Goal: Transaction & Acquisition: Book appointment/travel/reservation

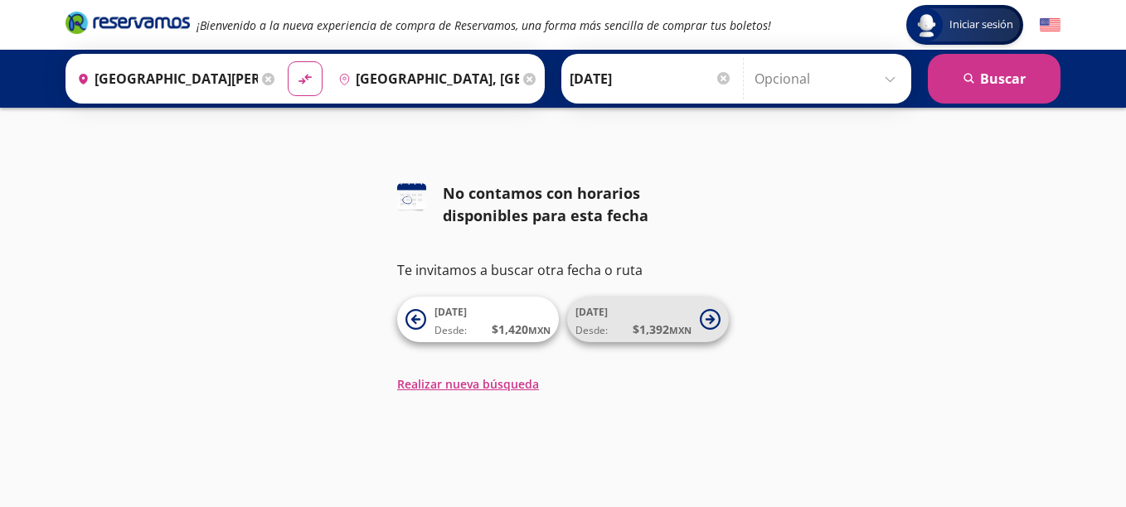
click at [656, 312] on span "[DATE] Desde: $ 1,392 MXN" at bounding box center [633, 319] width 116 height 37
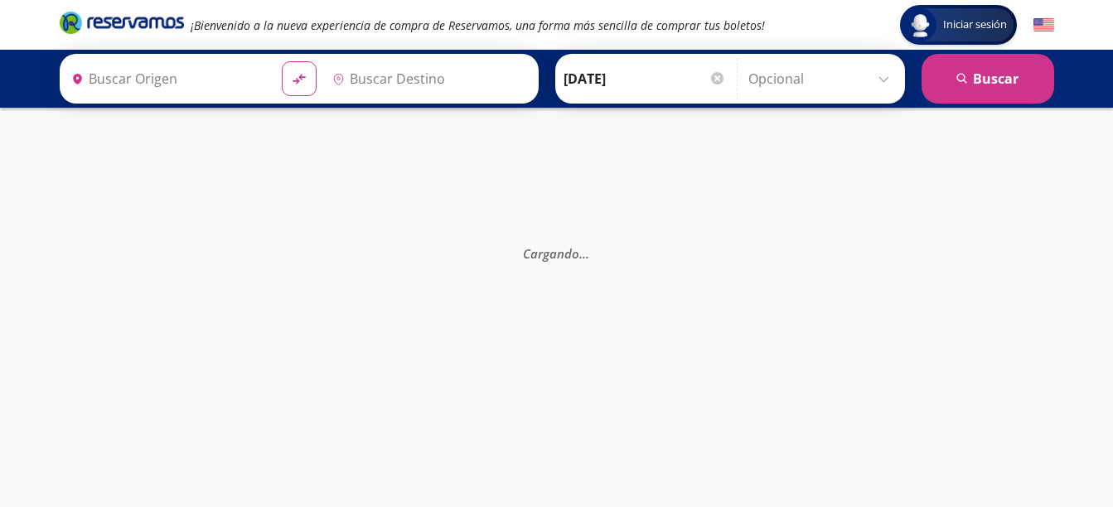
type input "[GEOGRAPHIC_DATA][PERSON_NAME], [GEOGRAPHIC_DATA][PERSON_NAME]"
type input "[GEOGRAPHIC_DATA], [GEOGRAPHIC_DATA]"
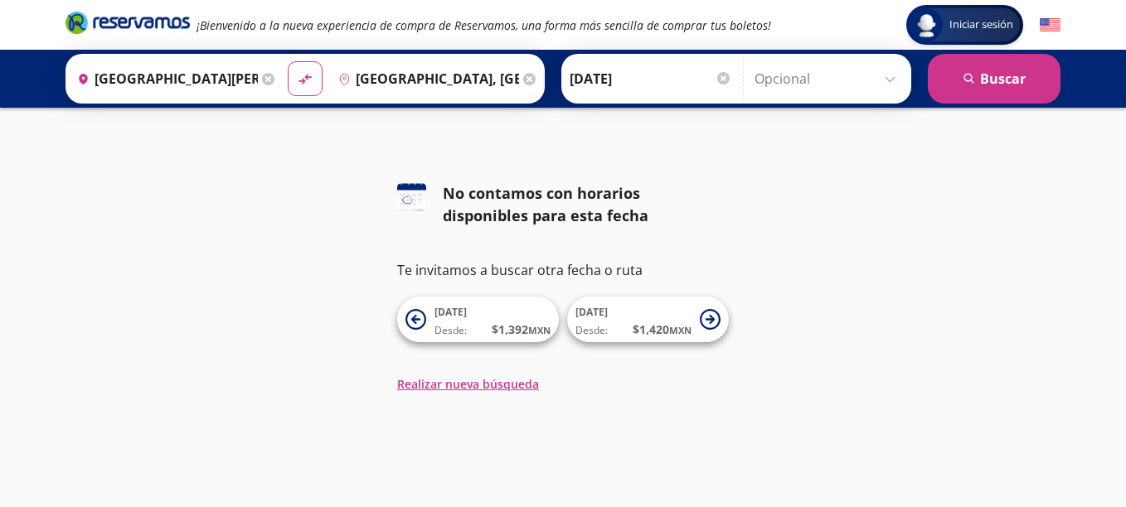
click at [702, 225] on div "No contamos con horarios disponibles para esta fecha" at bounding box center [586, 204] width 286 height 45
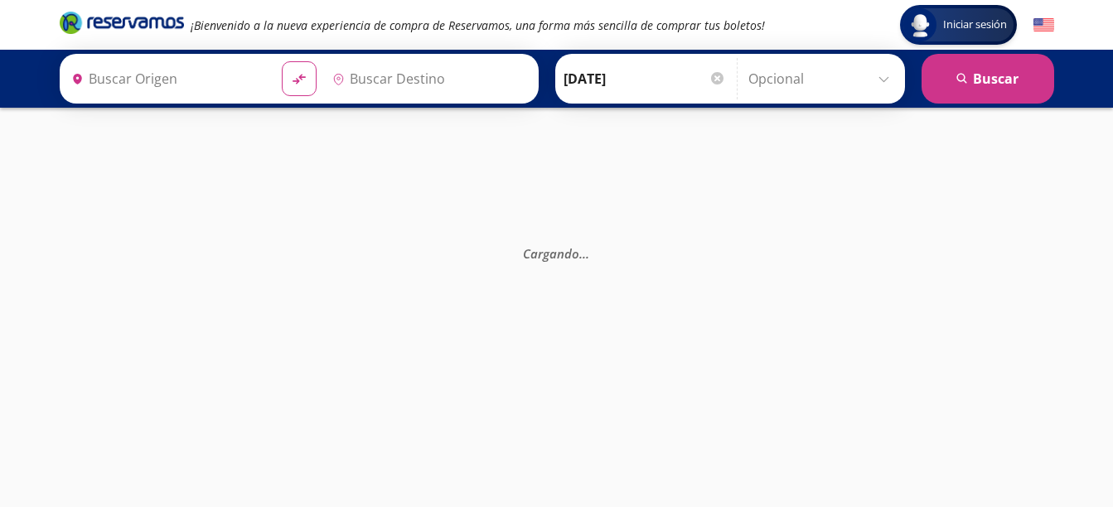
type input "[GEOGRAPHIC_DATA][PERSON_NAME], [GEOGRAPHIC_DATA][PERSON_NAME]"
type input "[GEOGRAPHIC_DATA], [GEOGRAPHIC_DATA]"
